Goal: Information Seeking & Learning: Learn about a topic

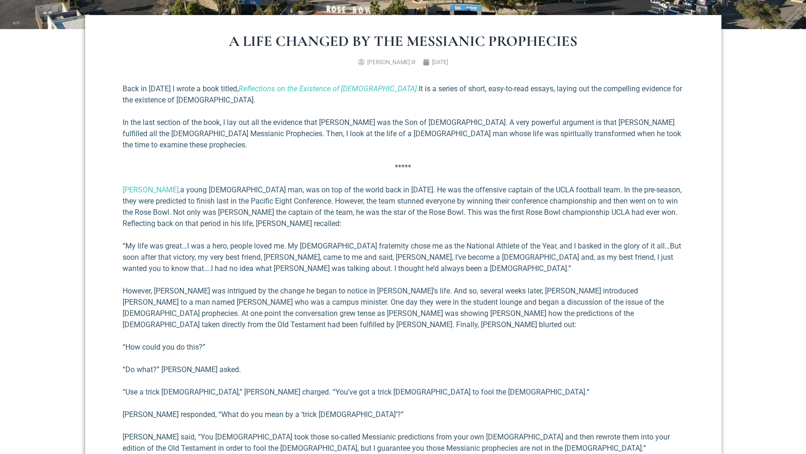
scroll to position [354, 0]
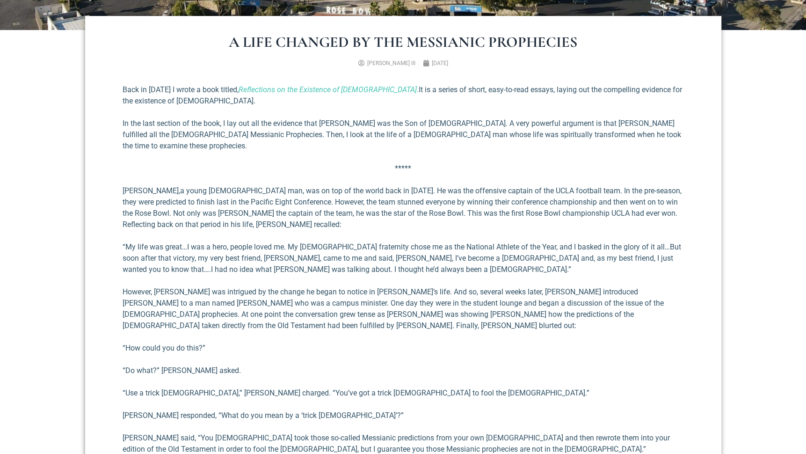
click at [138, 186] on link "Barry Leventhal," at bounding box center [152, 190] width 58 height 9
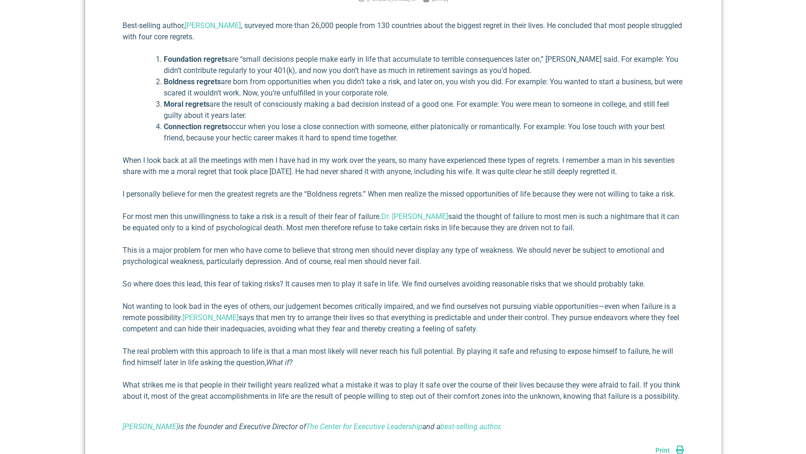
scroll to position [418, 0]
click at [203, 320] on link "[PERSON_NAME]" at bounding box center [210, 317] width 56 height 9
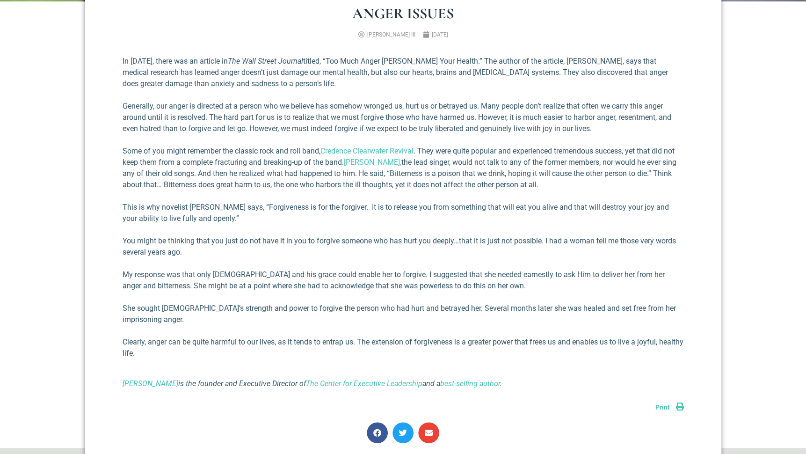
scroll to position [380, 0]
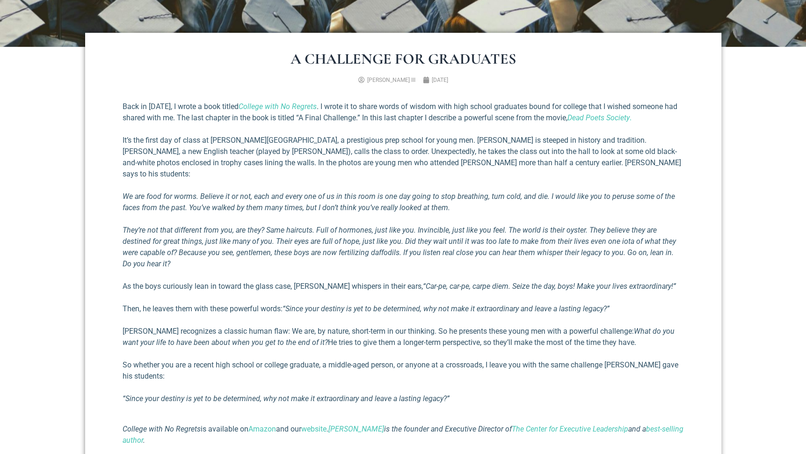
scroll to position [337, 0]
